Goal: Communication & Community: Answer question/provide support

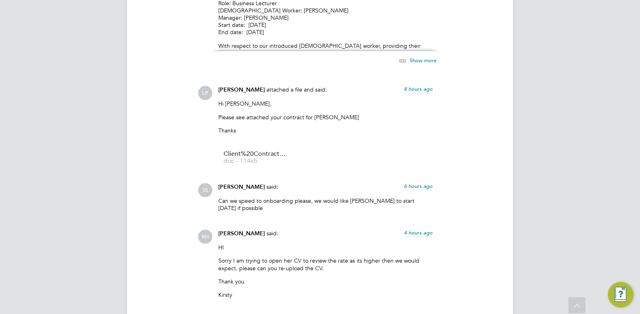
scroll to position [908, 0]
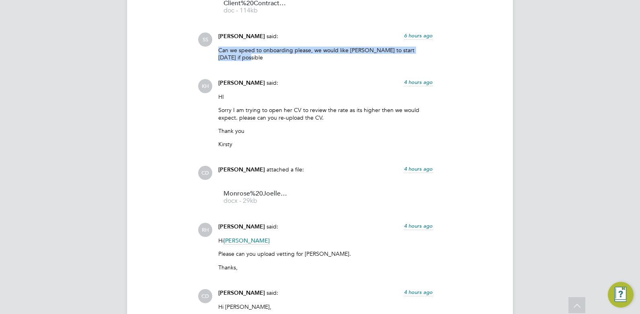
drag, startPoint x: 219, startPoint y: 50, endPoint x: 271, endPoint y: 61, distance: 53.8
click at [271, 61] on p "Can we speed to onboarding please, we would like [PERSON_NAME] to start [DATE] …" at bounding box center [325, 54] width 214 height 14
copy p "Can we speed to onboarding please, we would like [PERSON_NAME] to start [DATE] …"
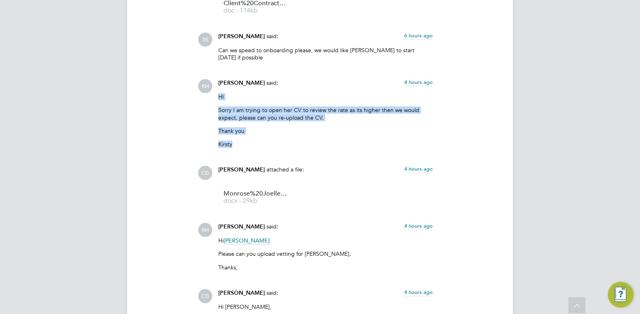
drag, startPoint x: 219, startPoint y: 96, endPoint x: 254, endPoint y: 150, distance: 65.1
click at [254, 150] on div "[PERSON_NAME] said: 4 hours ago HI Sorry I am trying to open her CV to review t…" at bounding box center [325, 116] width 222 height 75
copy div "HI Sorry I am trying to open her CV to review the rate as its higher then we wo…"
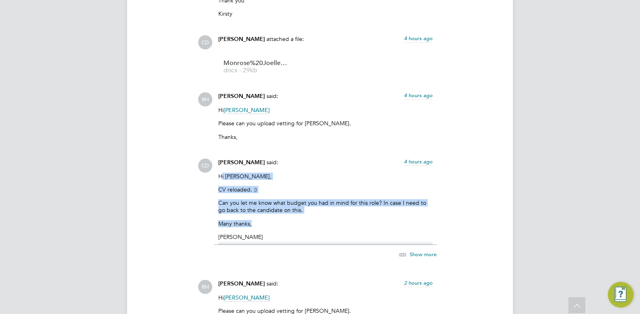
drag, startPoint x: 221, startPoint y: 174, endPoint x: 255, endPoint y: 227, distance: 63.6
click at [255, 227] on div "Hi [PERSON_NAME], CV reloaded. :) Can you let me know what budget you had in mi…" at bounding box center [325, 209] width 214 height 72
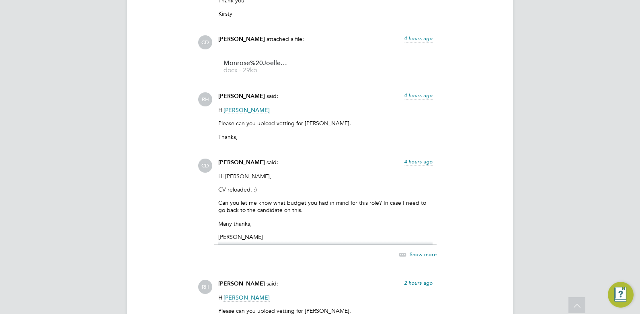
drag, startPoint x: 255, startPoint y: 227, endPoint x: 219, endPoint y: 179, distance: 60.6
click at [219, 179] on p "Hi [PERSON_NAME]," at bounding box center [325, 176] width 214 height 7
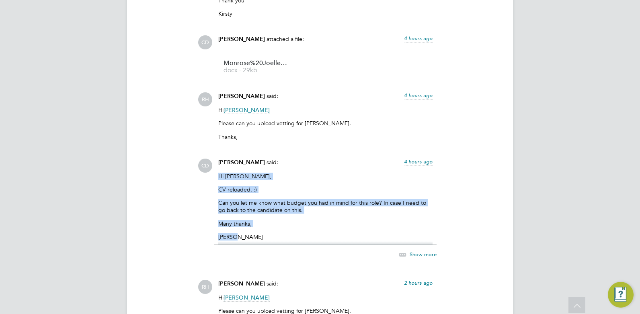
drag, startPoint x: 219, startPoint y: 175, endPoint x: 248, endPoint y: 235, distance: 66.7
click at [248, 235] on div "Hi [PERSON_NAME], CV reloaded. :) Can you let me know what budget you had in mi…" at bounding box center [325, 209] width 214 height 72
copy div "Hi [PERSON_NAME], CV reloaded. :) Can you let me know what budget you had in mi…"
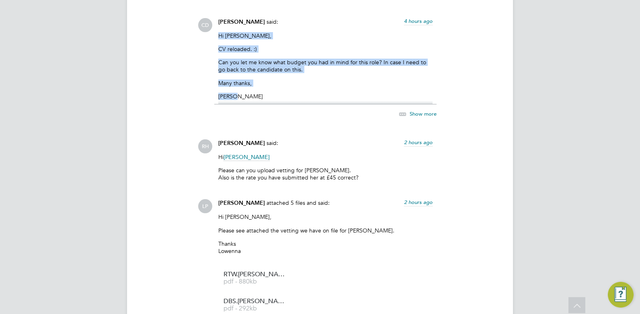
scroll to position [1199, 0]
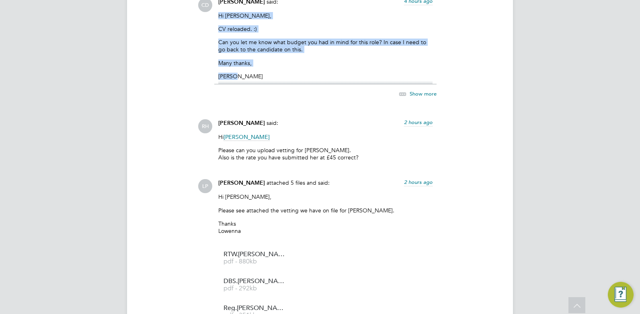
drag, startPoint x: 221, startPoint y: 136, endPoint x: 358, endPoint y: 162, distance: 140.2
click at [358, 162] on div "Hi [PERSON_NAME] Please can you upload vetting for [PERSON_NAME]. Also is the r…" at bounding box center [325, 150] width 214 height 34
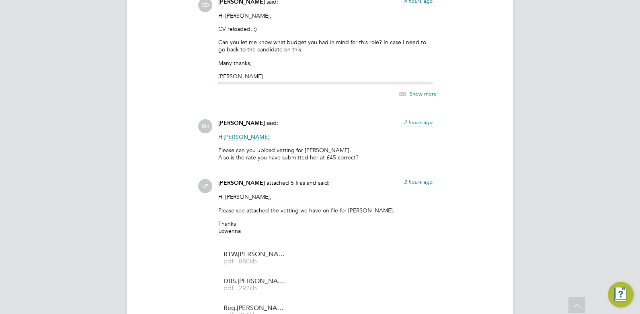
click at [236, 169] on div "LP [PERSON_NAME] said: 8 hours ago Dear [PERSON_NAME] Contract Information Role…" at bounding box center [347, 285] width 299 height 1525
drag, startPoint x: 219, startPoint y: 134, endPoint x: 365, endPoint y: 160, distance: 148.5
click at [365, 160] on div "Hi [PERSON_NAME] Please can you upload vetting for [PERSON_NAME]. Also is the r…" at bounding box center [325, 150] width 214 height 34
copy div "Hi [PERSON_NAME] Please can you upload vetting for [PERSON_NAME]. Also is the r…"
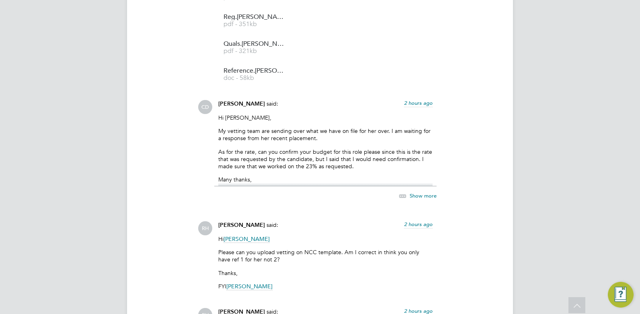
scroll to position [1510, 0]
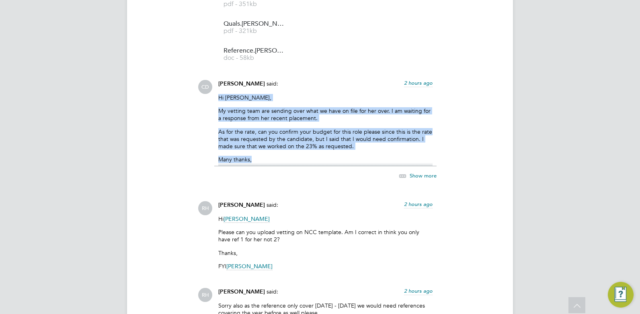
drag, startPoint x: 218, startPoint y: 97, endPoint x: 377, endPoint y: 161, distance: 171.3
click at [377, 161] on div "Hi [PERSON_NAME], My vetting team are sending over what we have on file for her…" at bounding box center [325, 130] width 214 height 72
copy div "Hi [PERSON_NAME], My vetting team are sending over what we have on file for her…"
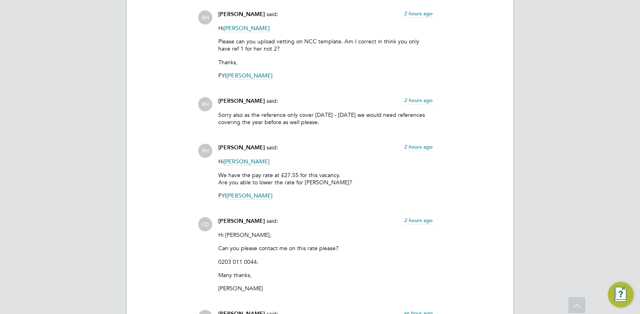
scroll to position [1782, 0]
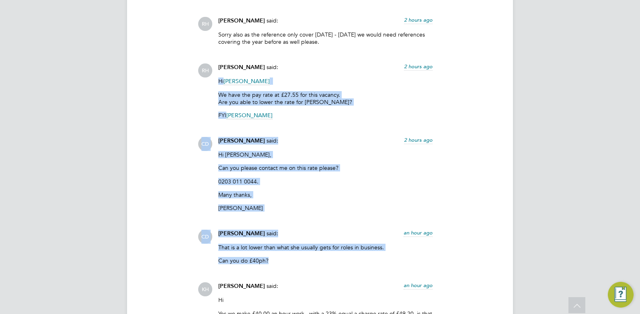
drag, startPoint x: 218, startPoint y: 82, endPoint x: 323, endPoint y: 261, distance: 207.0
copy div "Hi [PERSON_NAME] We have the pay rate at £27.55 for this vacancy. Are you able …"
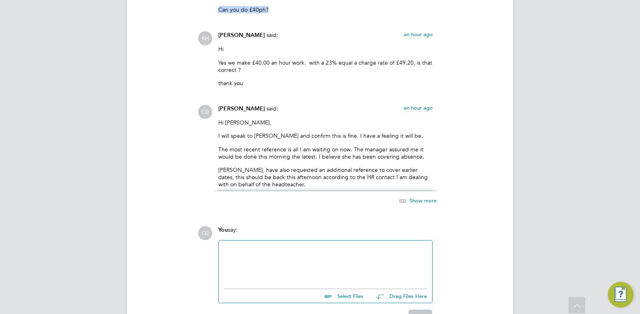
scroll to position [2053, 0]
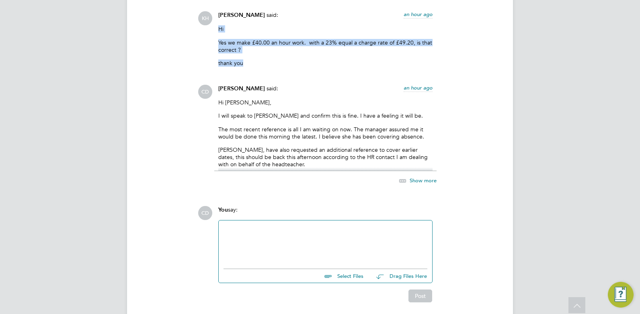
drag, startPoint x: 220, startPoint y: 108, endPoint x: 280, endPoint y: 66, distance: 73.0
click at [280, 66] on div "Hi Yes we make £40.00 an hour work. with a 23% equal a charge rate of £49.20, i…" at bounding box center [325, 48] width 214 height 47
copy div "Hi Yes we make £40.00 an hour work. with a 23% equal a charge rate of £49.20, i…"
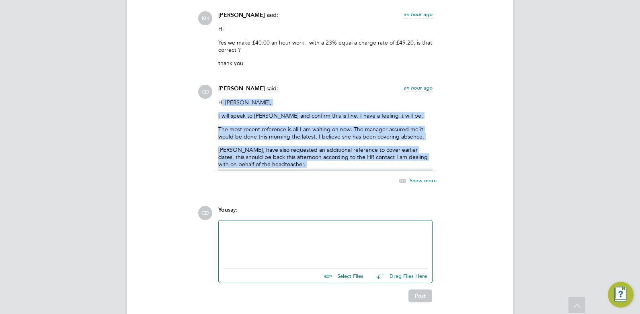
drag, startPoint x: 221, startPoint y: 102, endPoint x: 335, endPoint y: 176, distance: 136.1
click at [335, 176] on div "[PERSON_NAME] said: an hour ago Hi [PERSON_NAME], I will speak to [PERSON_NAME]…" at bounding box center [325, 139] width 222 height 109
click at [268, 104] on p "Hi [PERSON_NAME]," at bounding box center [325, 102] width 214 height 7
drag, startPoint x: 218, startPoint y: 102, endPoint x: 318, endPoint y: 177, distance: 124.5
click at [318, 177] on div "[PERSON_NAME] said: an hour ago Hi [PERSON_NAME], I will speak to [PERSON_NAME]…" at bounding box center [325, 139] width 222 height 109
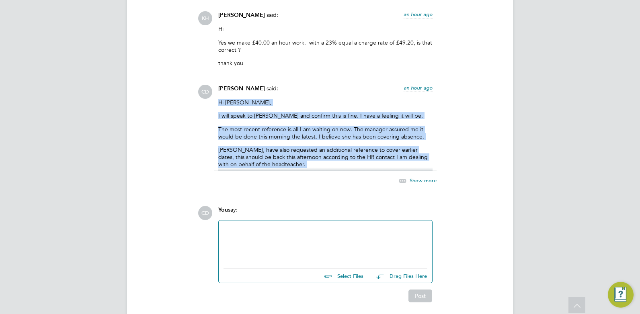
copy div "Hi [PERSON_NAME], I will speak to [PERSON_NAME] and confirm this is fine. I hav…"
